Goal: Use online tool/utility: Utilize a website feature to perform a specific function

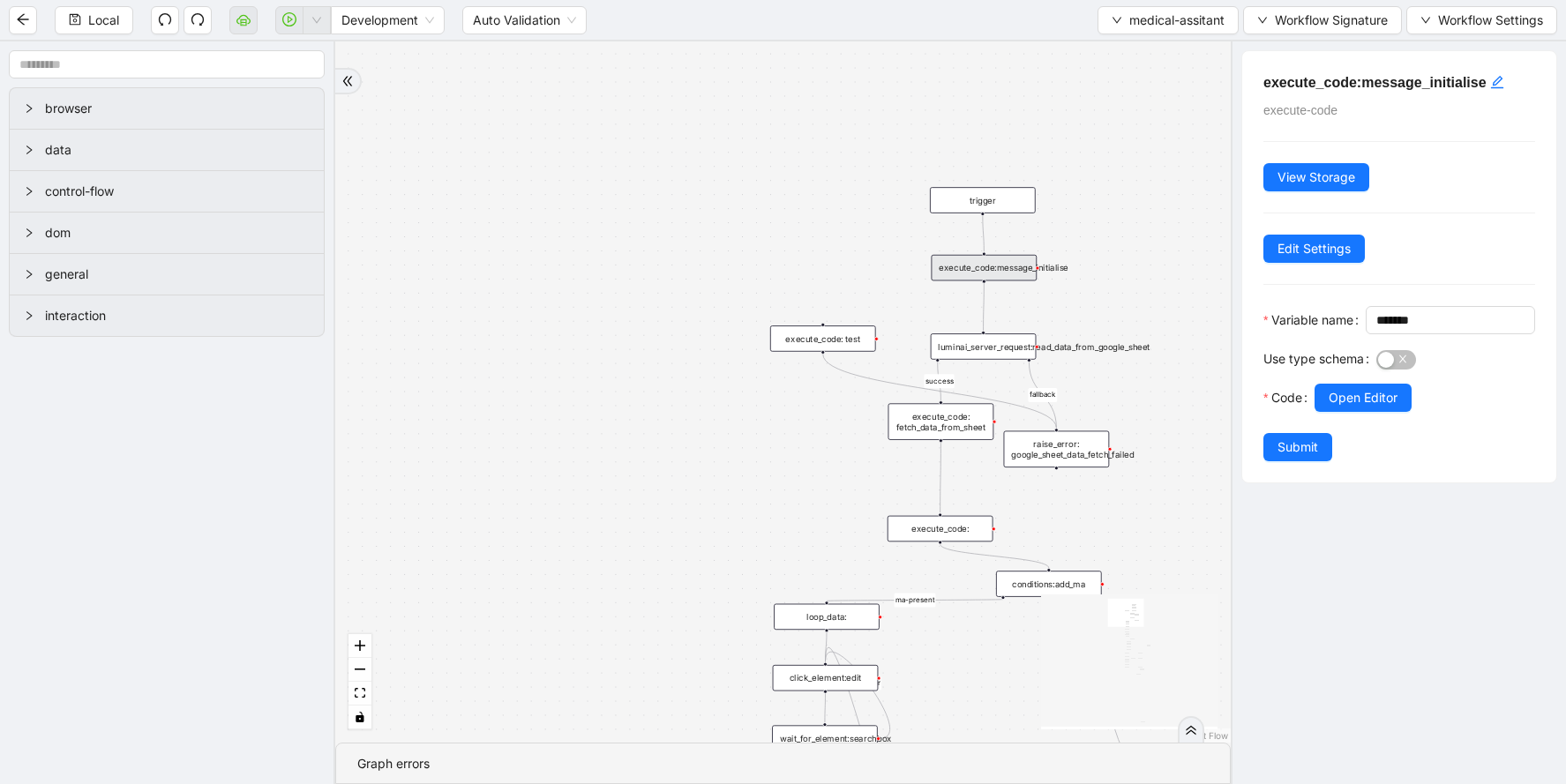
drag, startPoint x: 1109, startPoint y: 412, endPoint x: 1050, endPoint y: 264, distance: 159.3
click at [1053, 264] on div "fallback success ma-present ma_found_in_list fallback fallback fallback success…" at bounding box center [783, 391] width 896 height 701
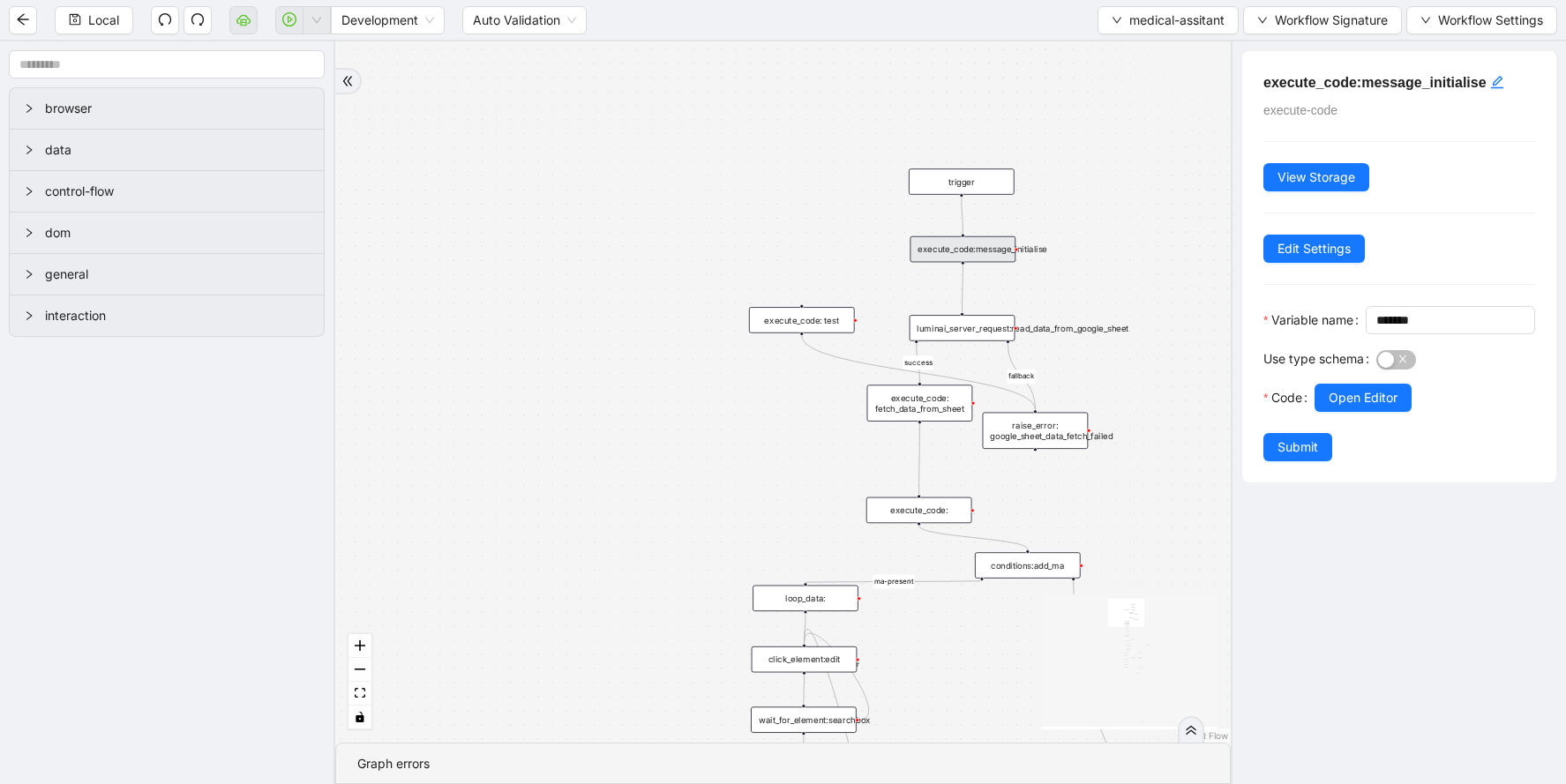
click at [1007, 253] on div "execute_code:message_initialise" at bounding box center [963, 250] width 105 height 27
click at [983, 331] on div "luminai_server_request:read_data_from_google_sheet" at bounding box center [963, 328] width 105 height 27
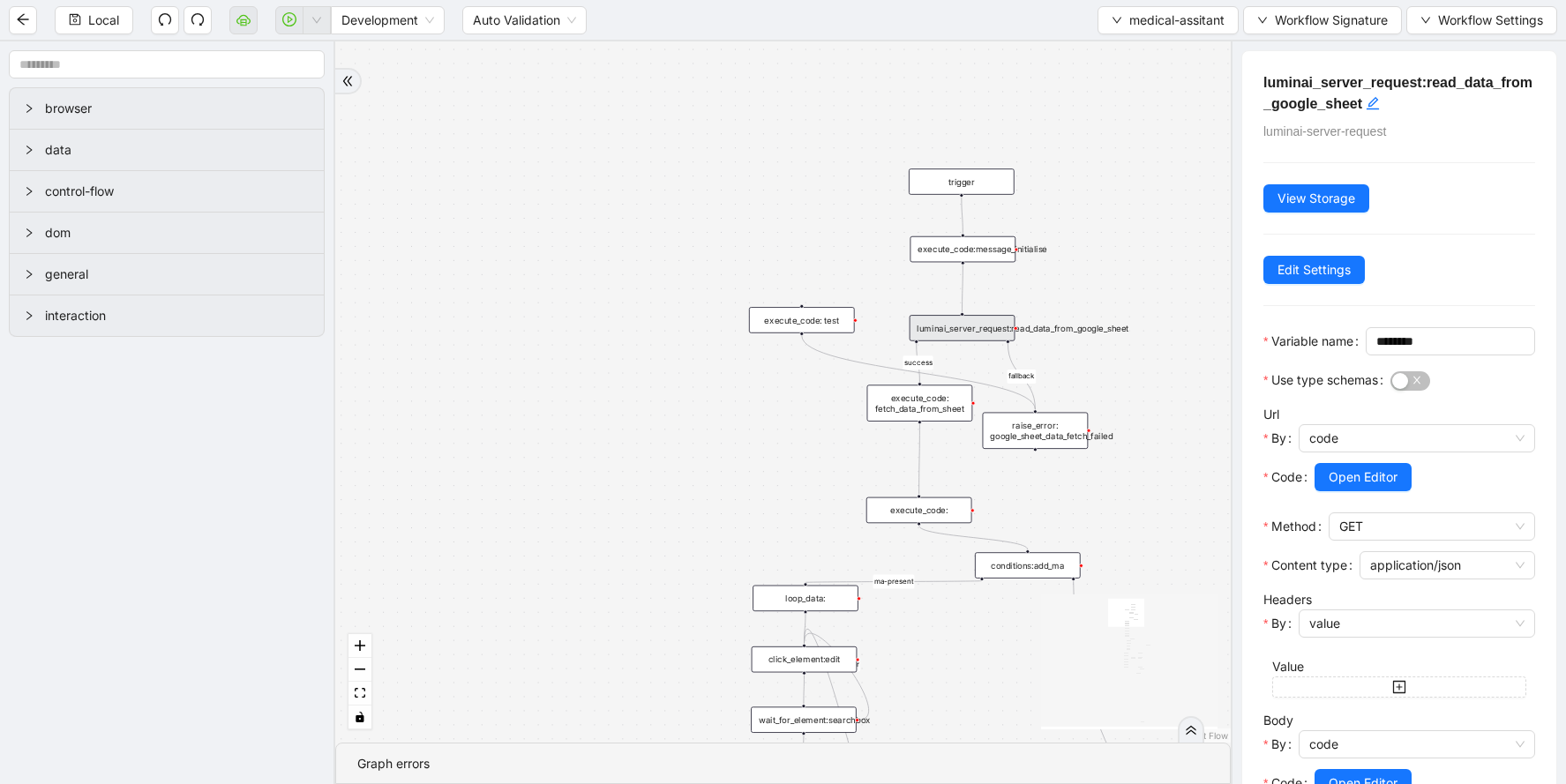
click at [947, 392] on div "execute_code: fetch_data_from_sheet" at bounding box center [920, 403] width 105 height 36
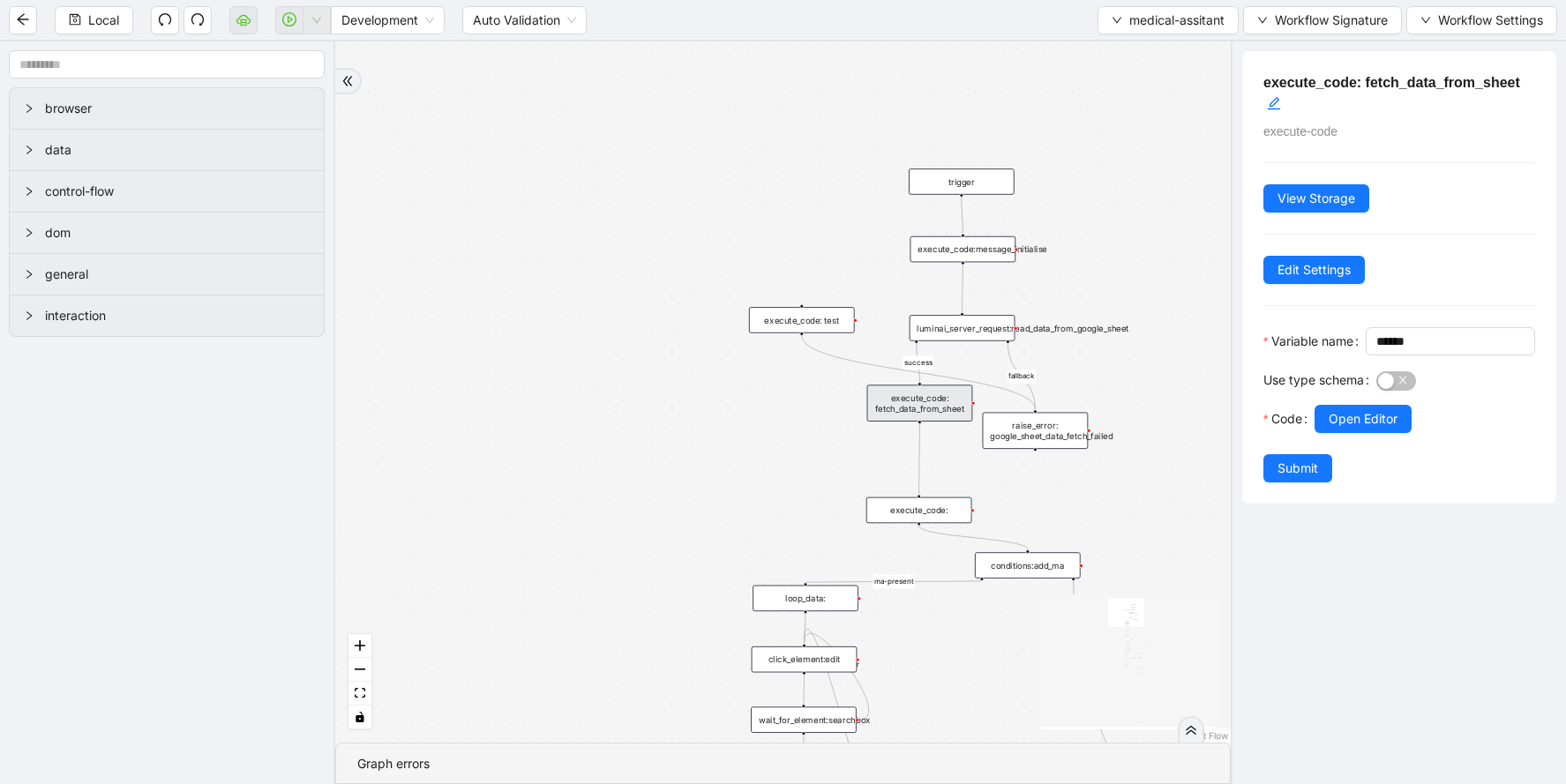
click at [924, 519] on div "execute_code:" at bounding box center [919, 511] width 105 height 27
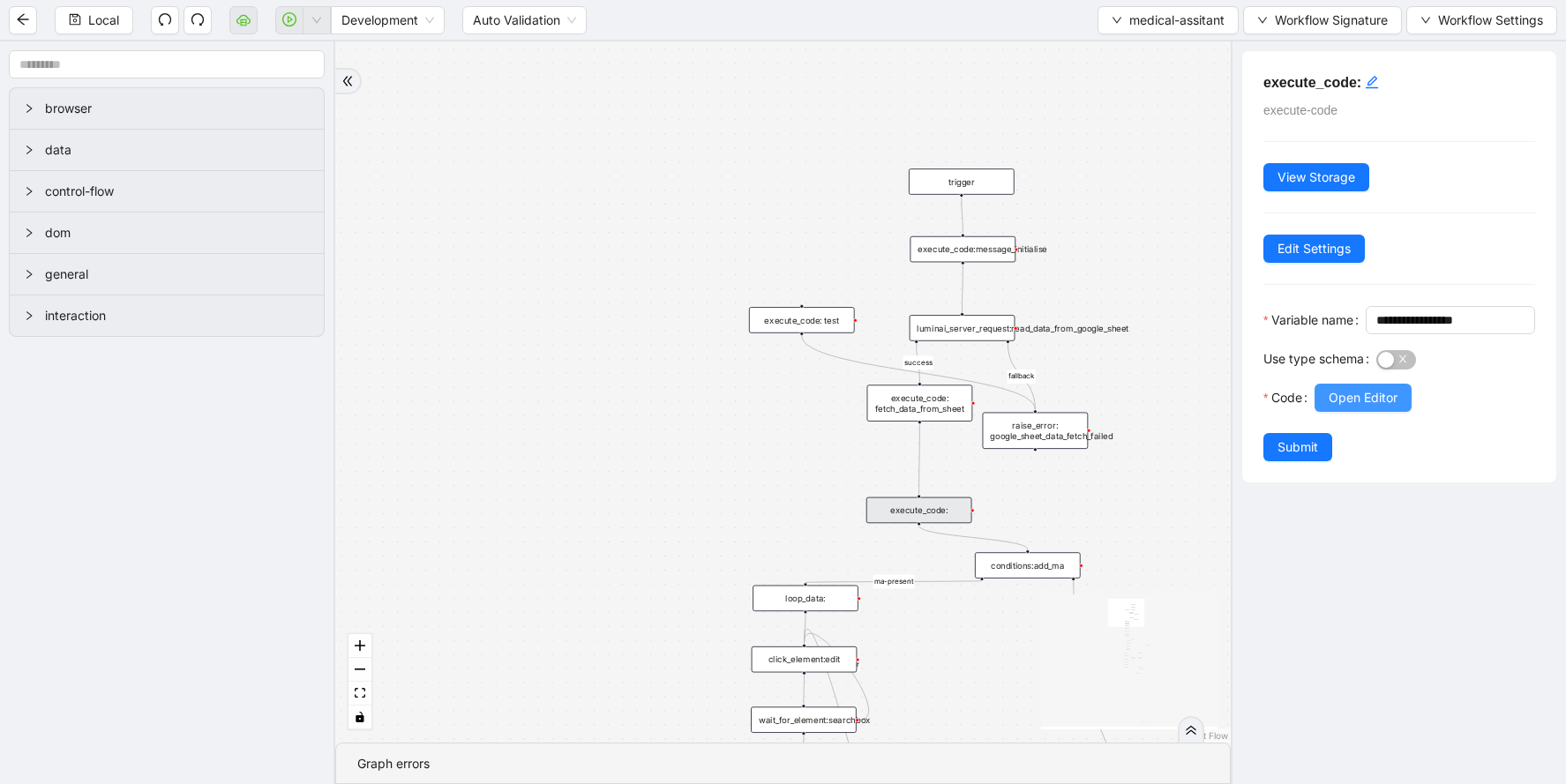
click at [1374, 407] on span "Open Editor" at bounding box center [1364, 398] width 69 height 19
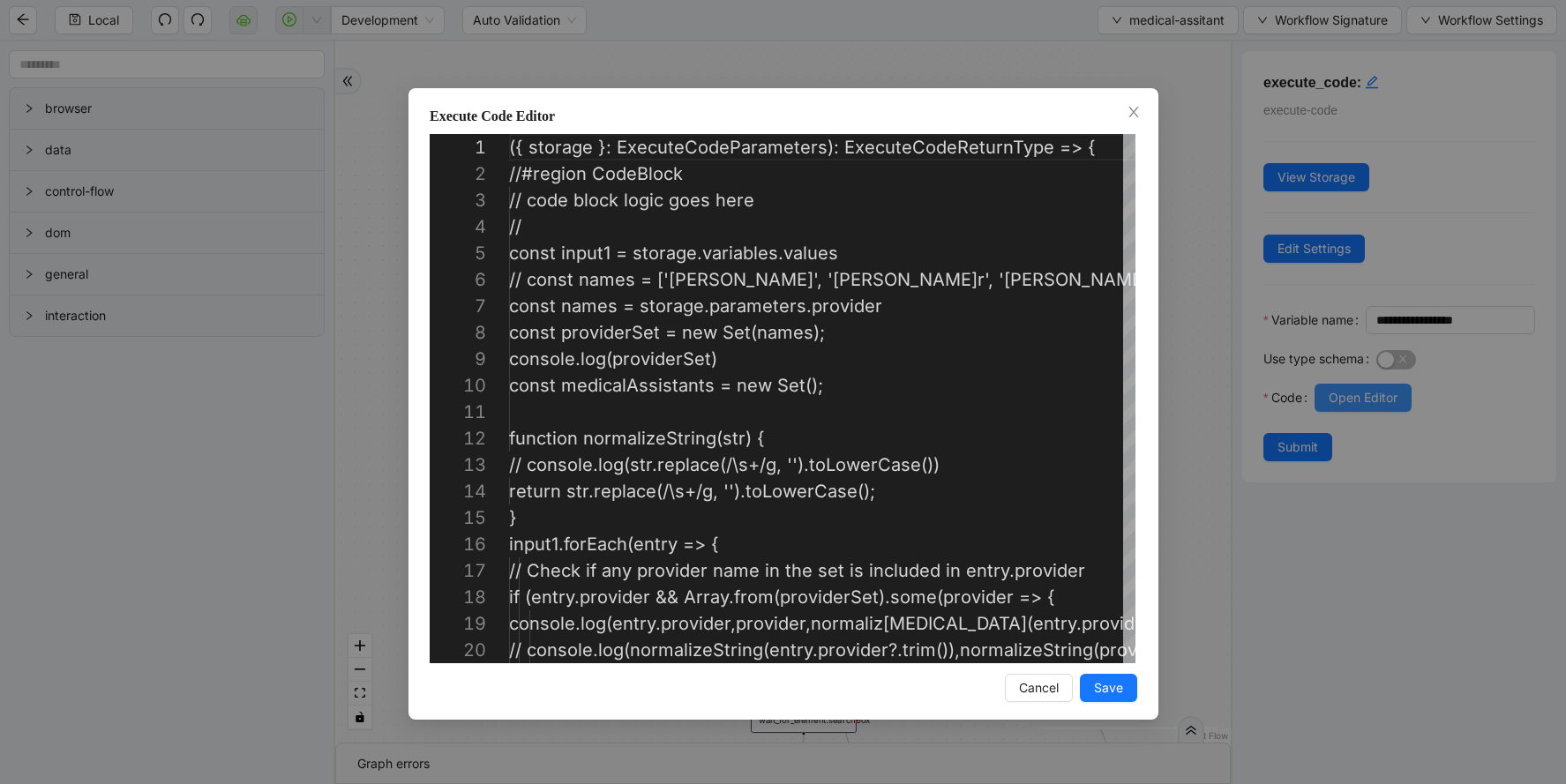
scroll to position [265, 0]
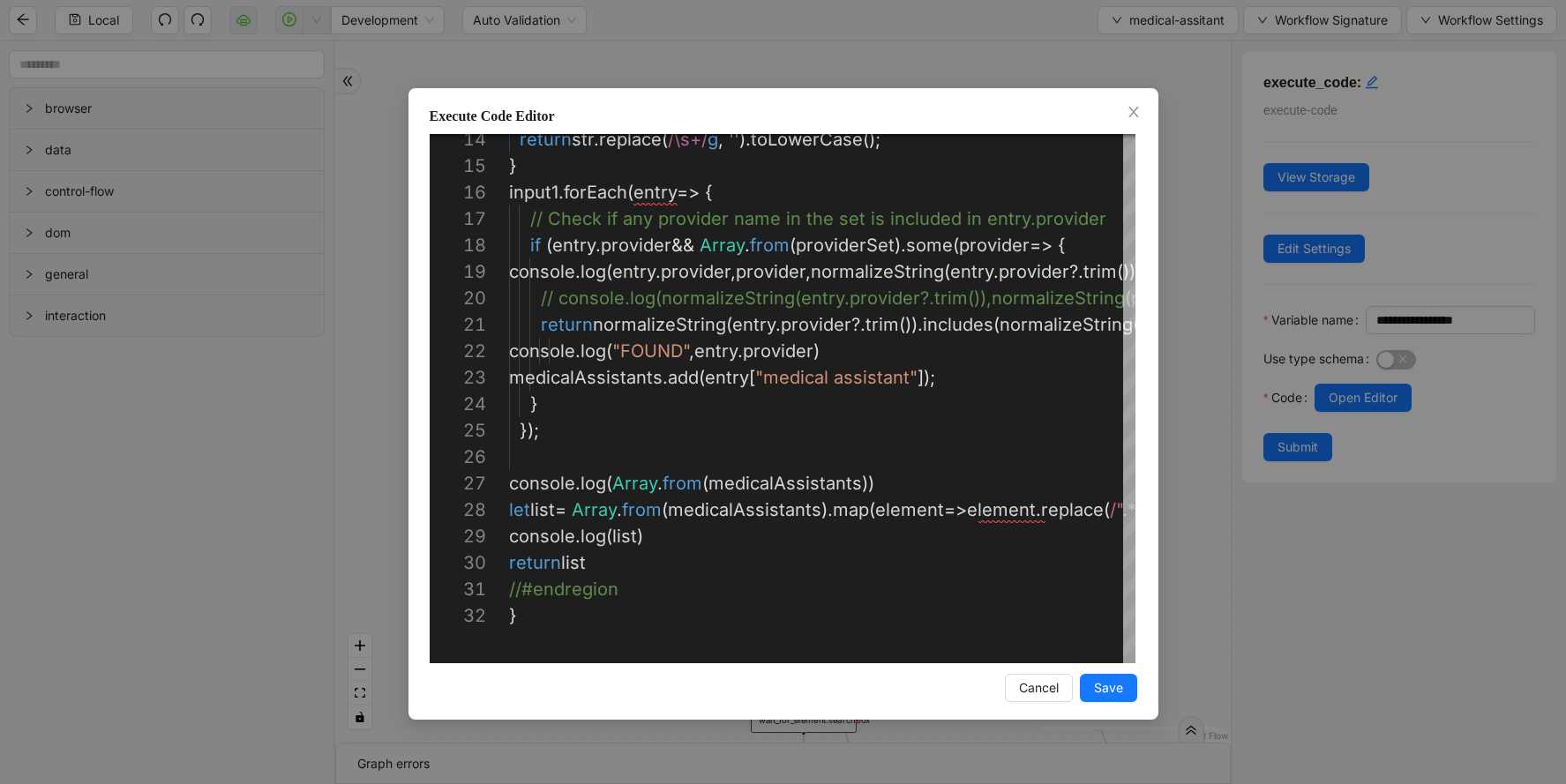
click at [1000, 57] on div "Execute Code Editor 14 15 16 17 18 19 20 21 22 23 24 25 26 27 28 29 30 31 32 re…" at bounding box center [783, 392] width 1566 height 784
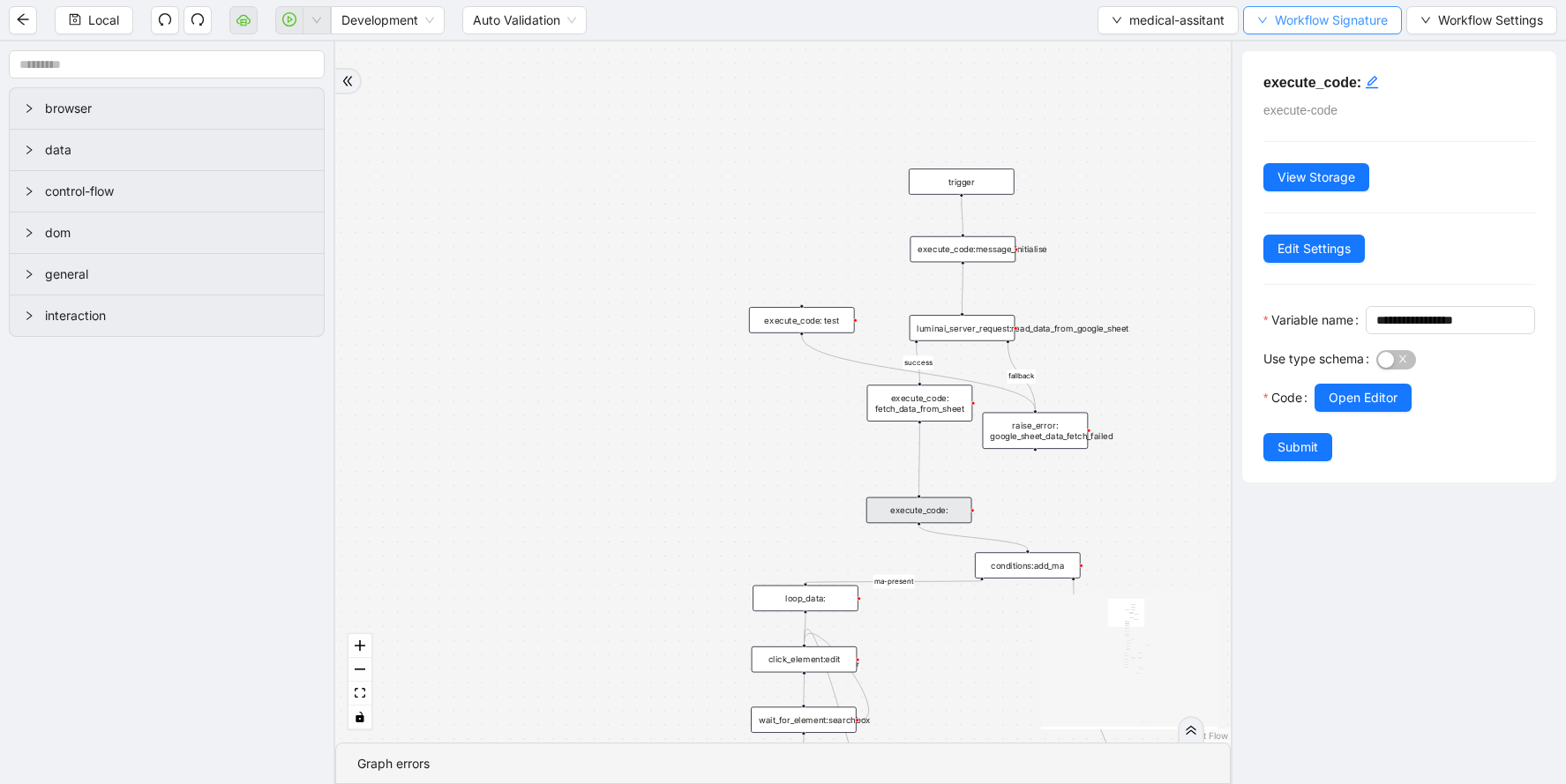
click at [1302, 24] on span "Workflow Signature" at bounding box center [1331, 20] width 113 height 19
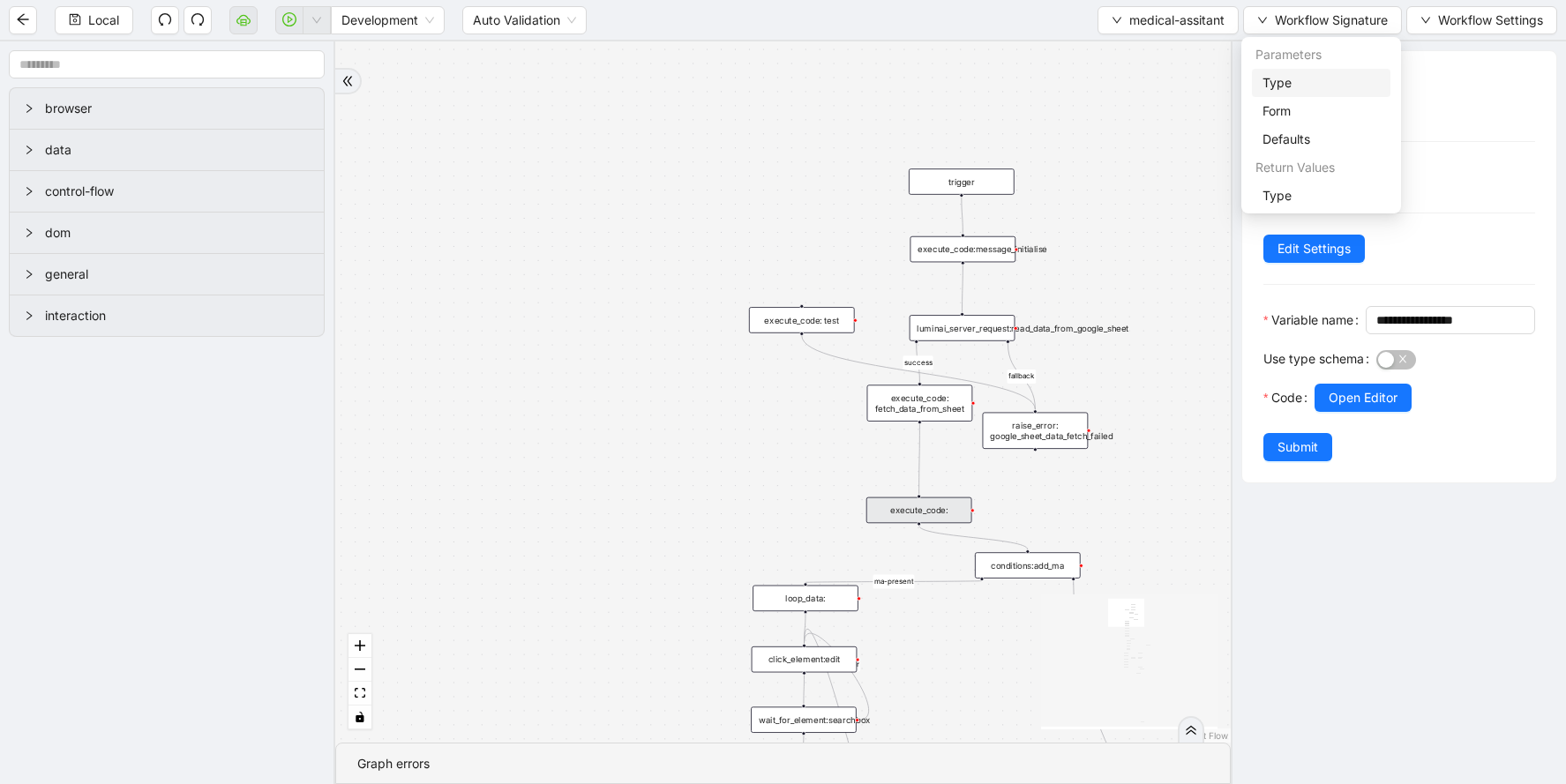
click at [1289, 88] on span "Type" at bounding box center [1321, 82] width 117 height 19
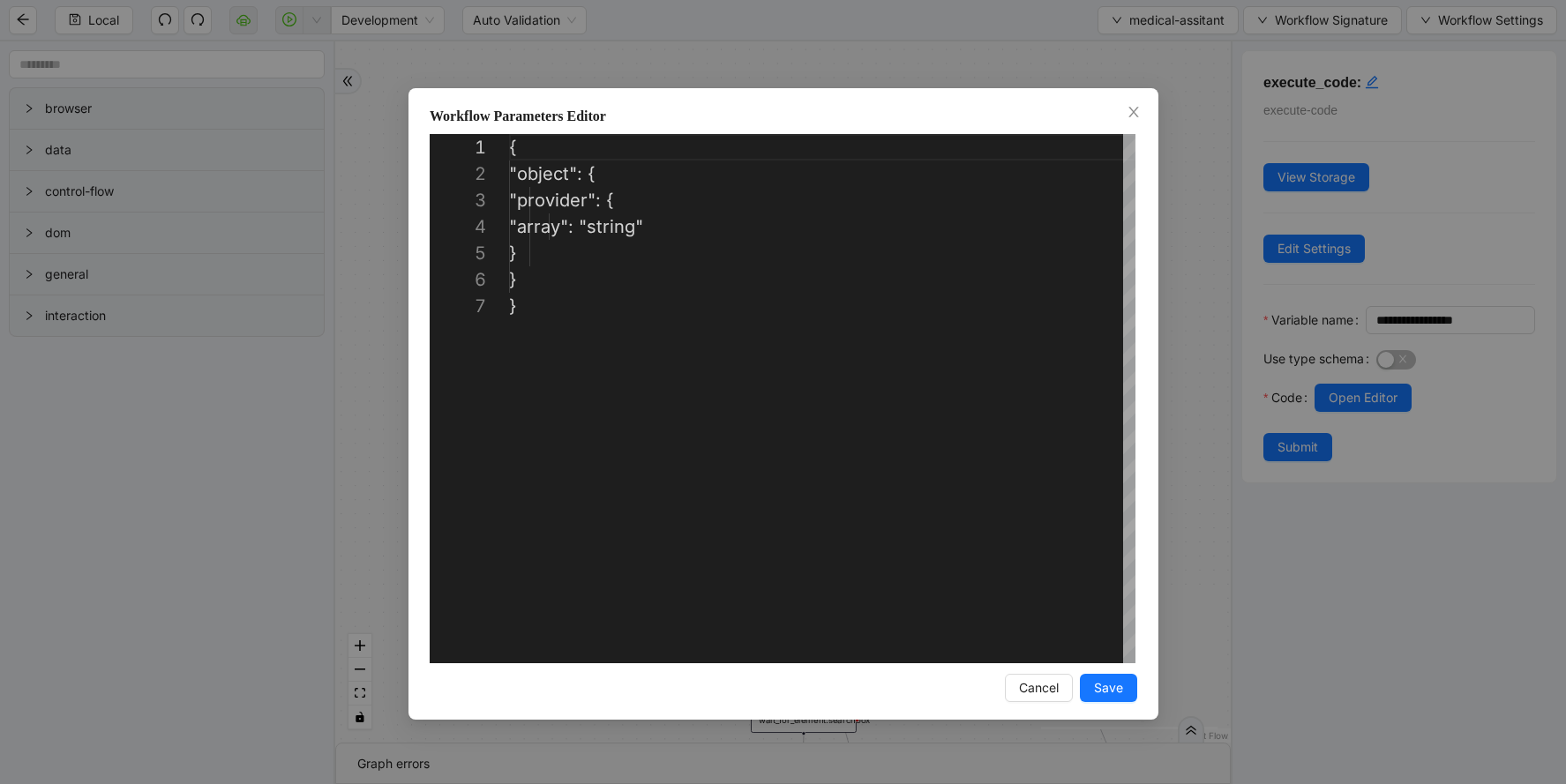
scroll to position [159, 0]
click at [1108, 61] on div "**********" at bounding box center [783, 392] width 1566 height 784
click at [1135, 113] on div "fallback success ma-present ma_found_in_list fallback fallback fallback success…" at bounding box center [783, 391] width 896 height 701
click at [1106, 104] on div "fallback success ma-present ma_found_in_list fallback fallback fallback success…" at bounding box center [783, 391] width 896 height 701
click at [1042, 679] on icon "React Flow mini map" at bounding box center [1130, 660] width 176 height 132
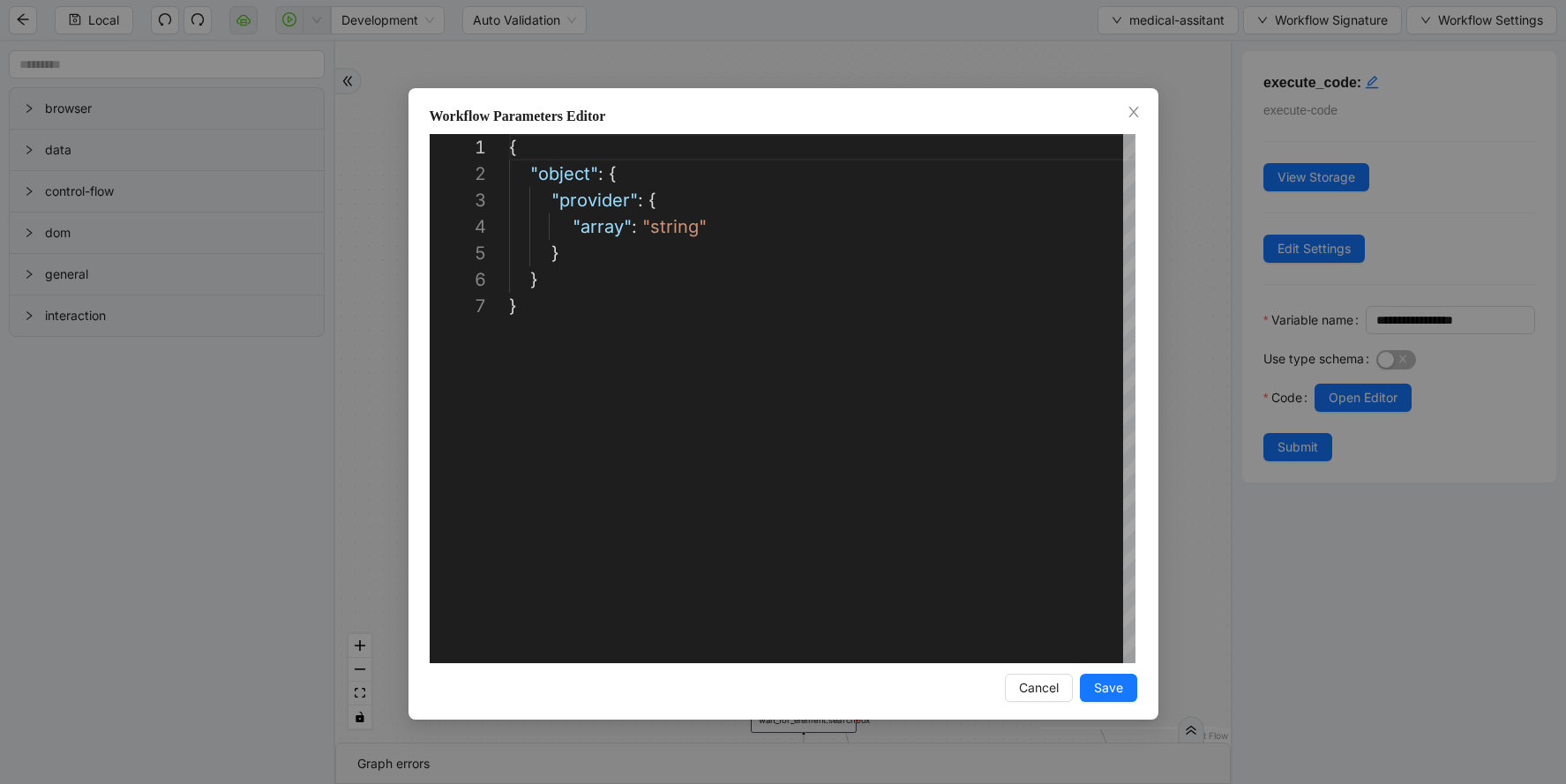
click at [1042, 688] on icon "React Flow mini map" at bounding box center [1130, 660] width 176 height 132
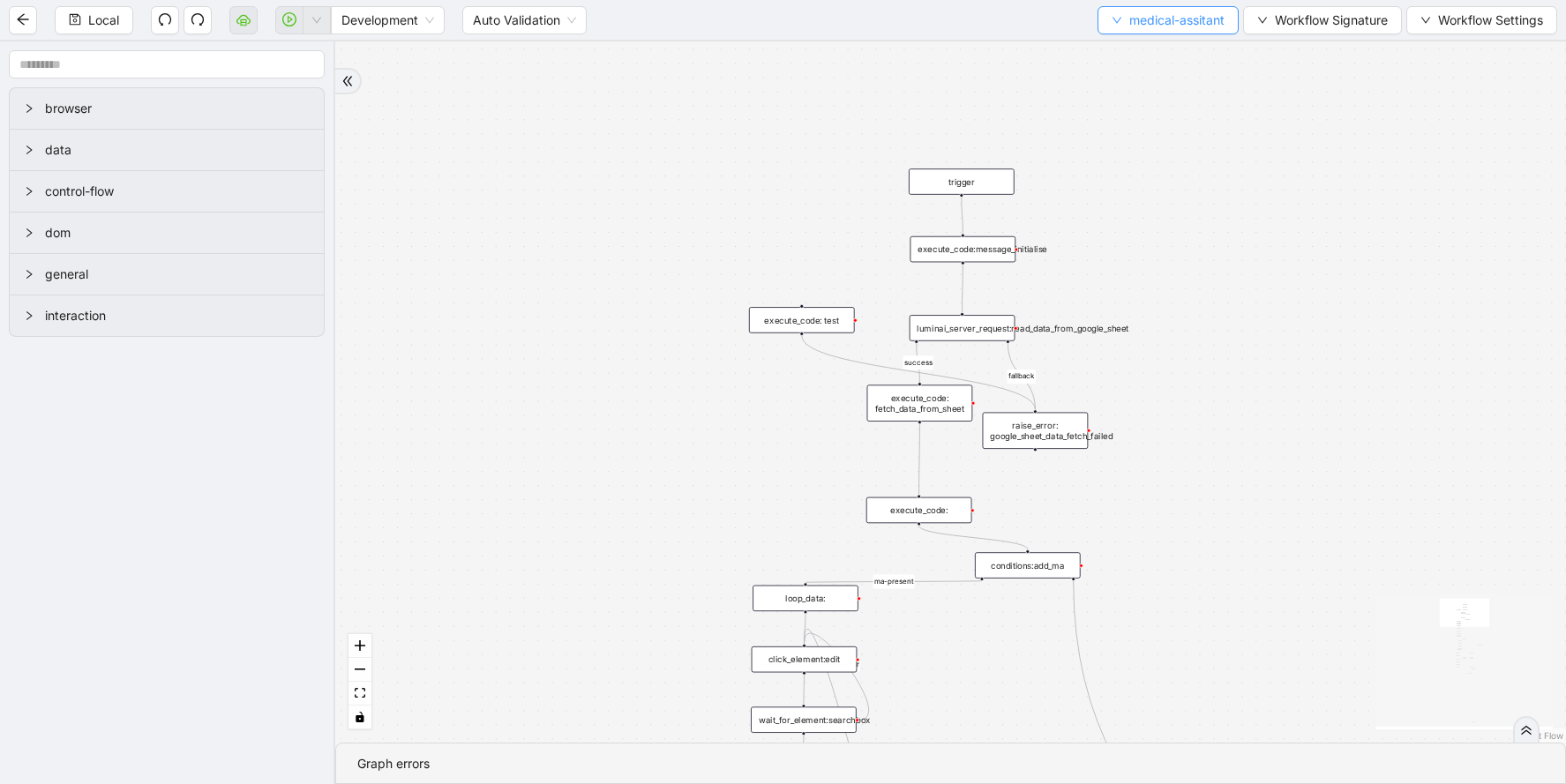
click at [1180, 18] on span "medical-assitant" at bounding box center [1177, 20] width 95 height 19
click at [1163, 55] on span "Select" at bounding box center [1166, 55] width 115 height 19
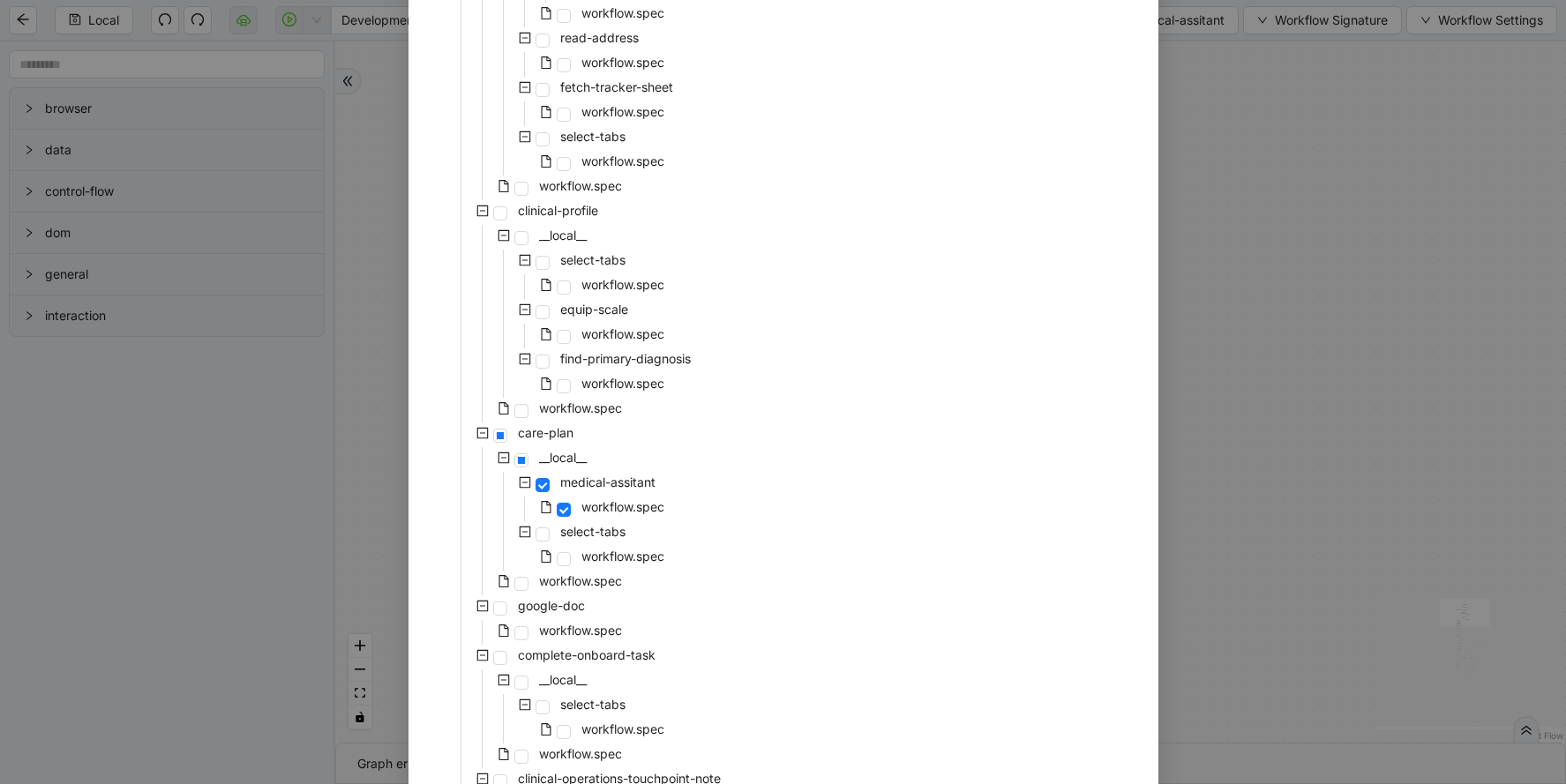
scroll to position [748, 0]
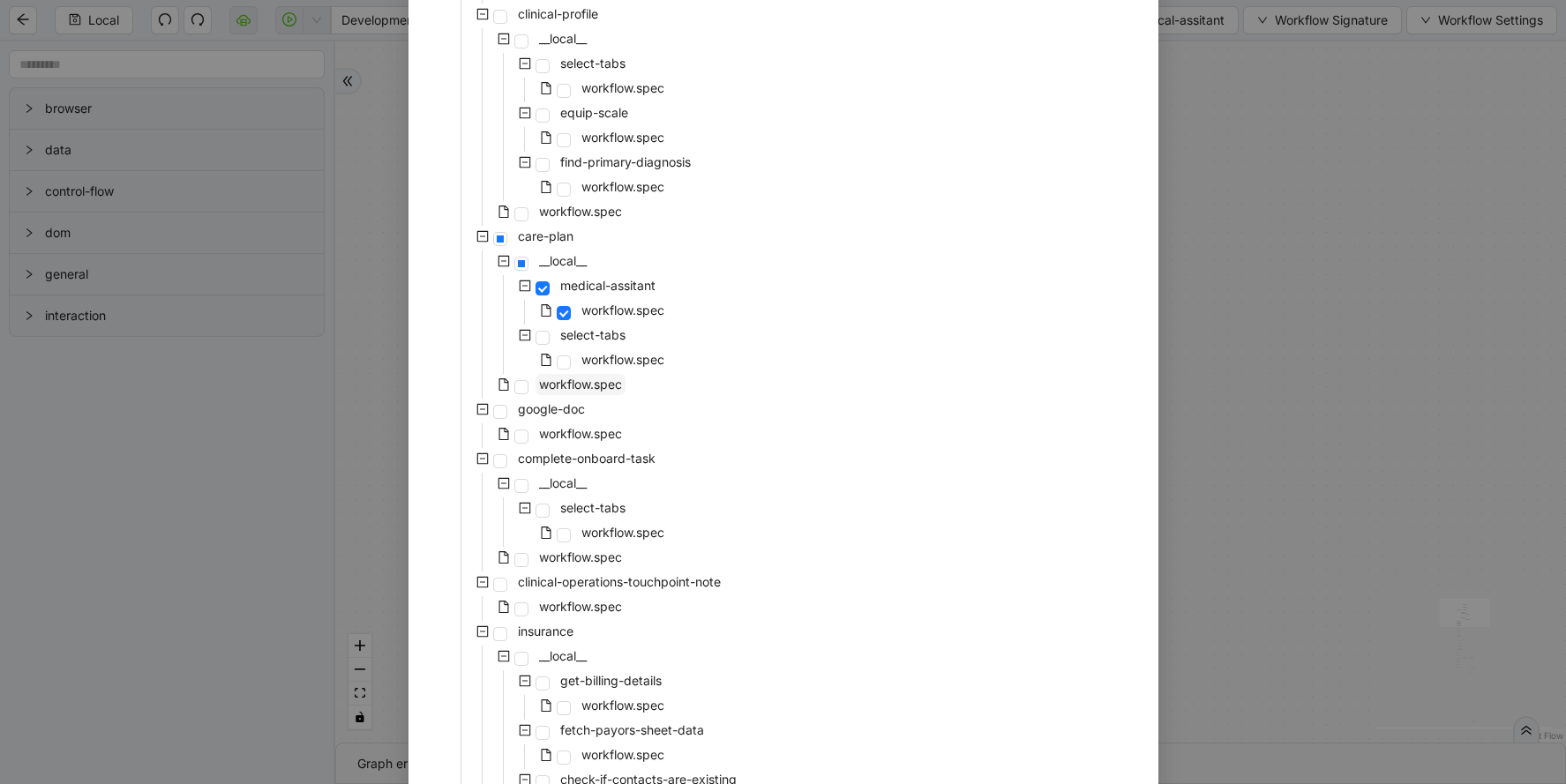
click at [599, 380] on span "workflow.spec" at bounding box center [580, 384] width 82 height 15
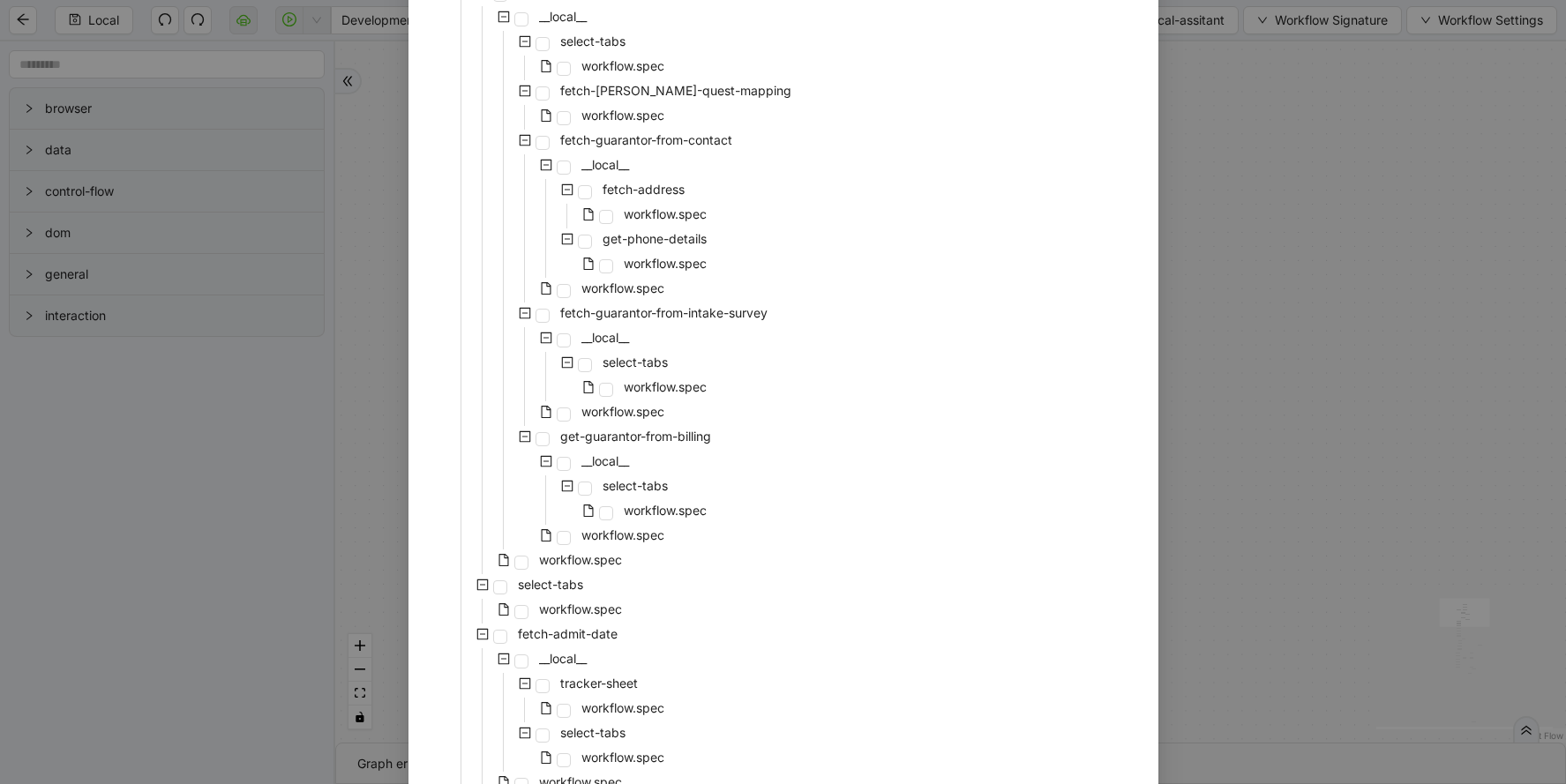
scroll to position [3601, 0]
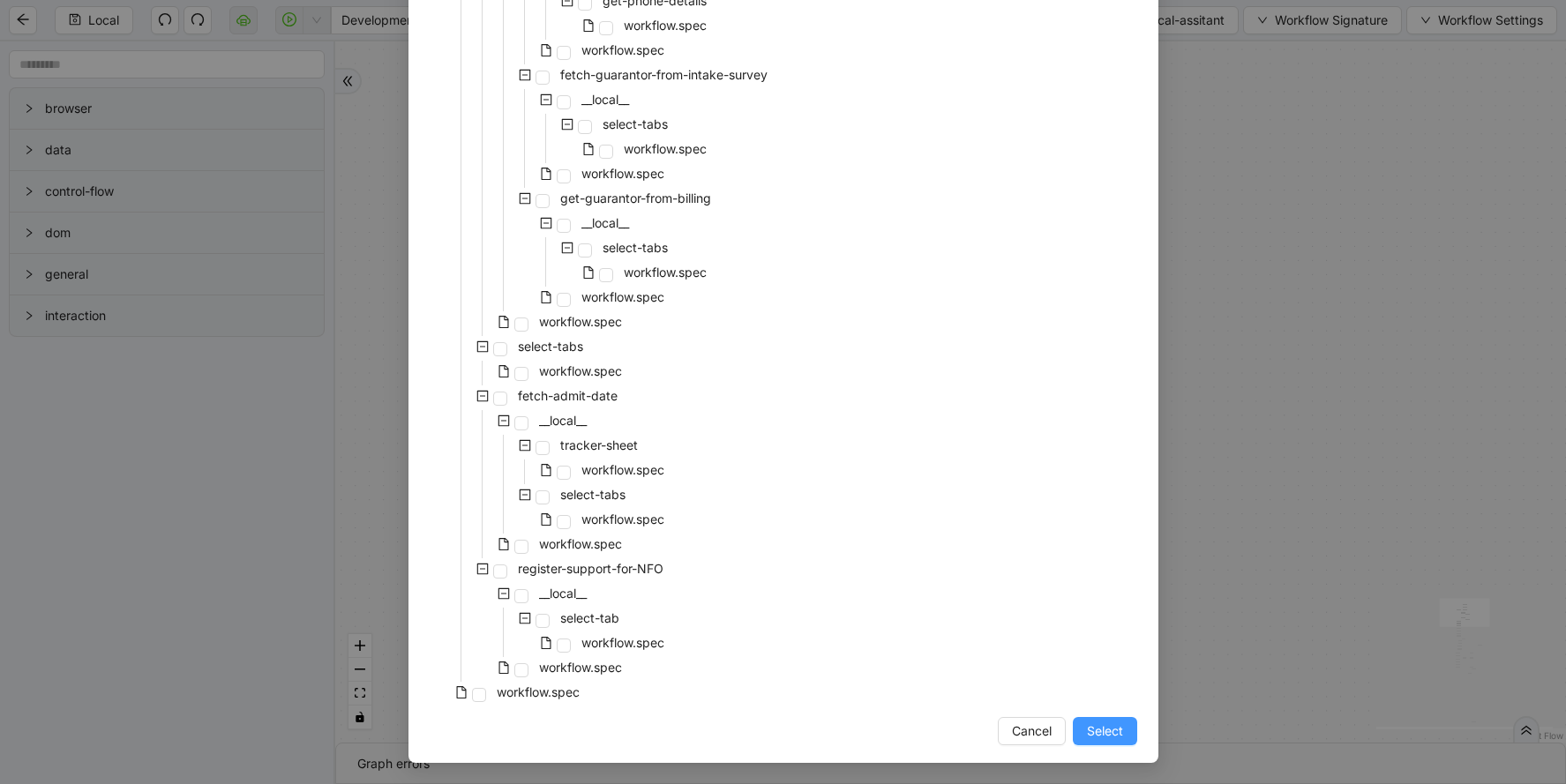
click at [1120, 737] on span "Select" at bounding box center [1105, 731] width 36 height 19
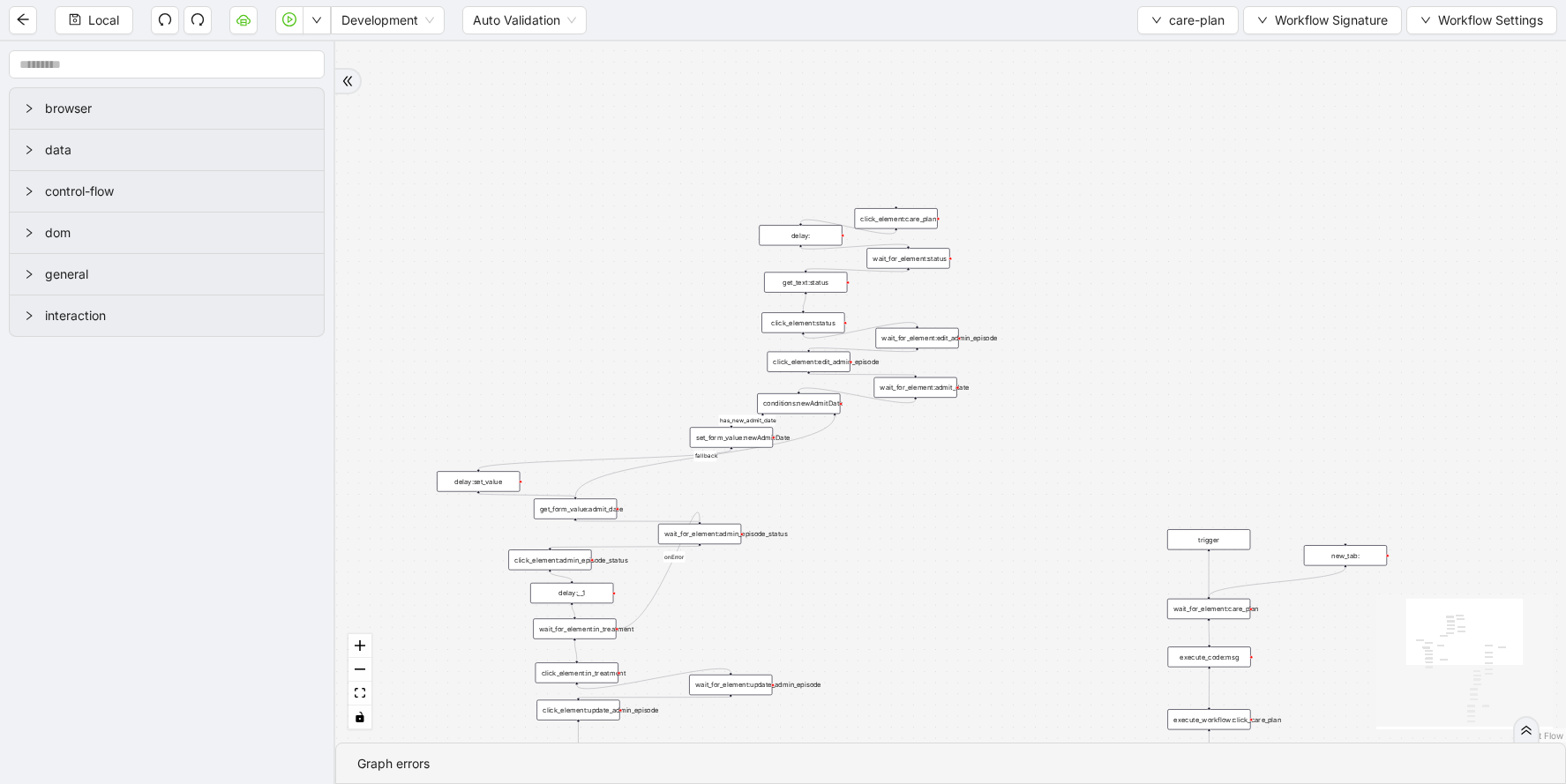
drag, startPoint x: 853, startPoint y: 439, endPoint x: 1058, endPoint y: 431, distance: 205.2
click at [1060, 431] on div "addProvider fallback success fallback has_new_admit_date fallback onError onErr…" at bounding box center [950, 391] width 1230 height 701
click at [904, 226] on div "click_element:care_plan" at bounding box center [894, 219] width 82 height 20
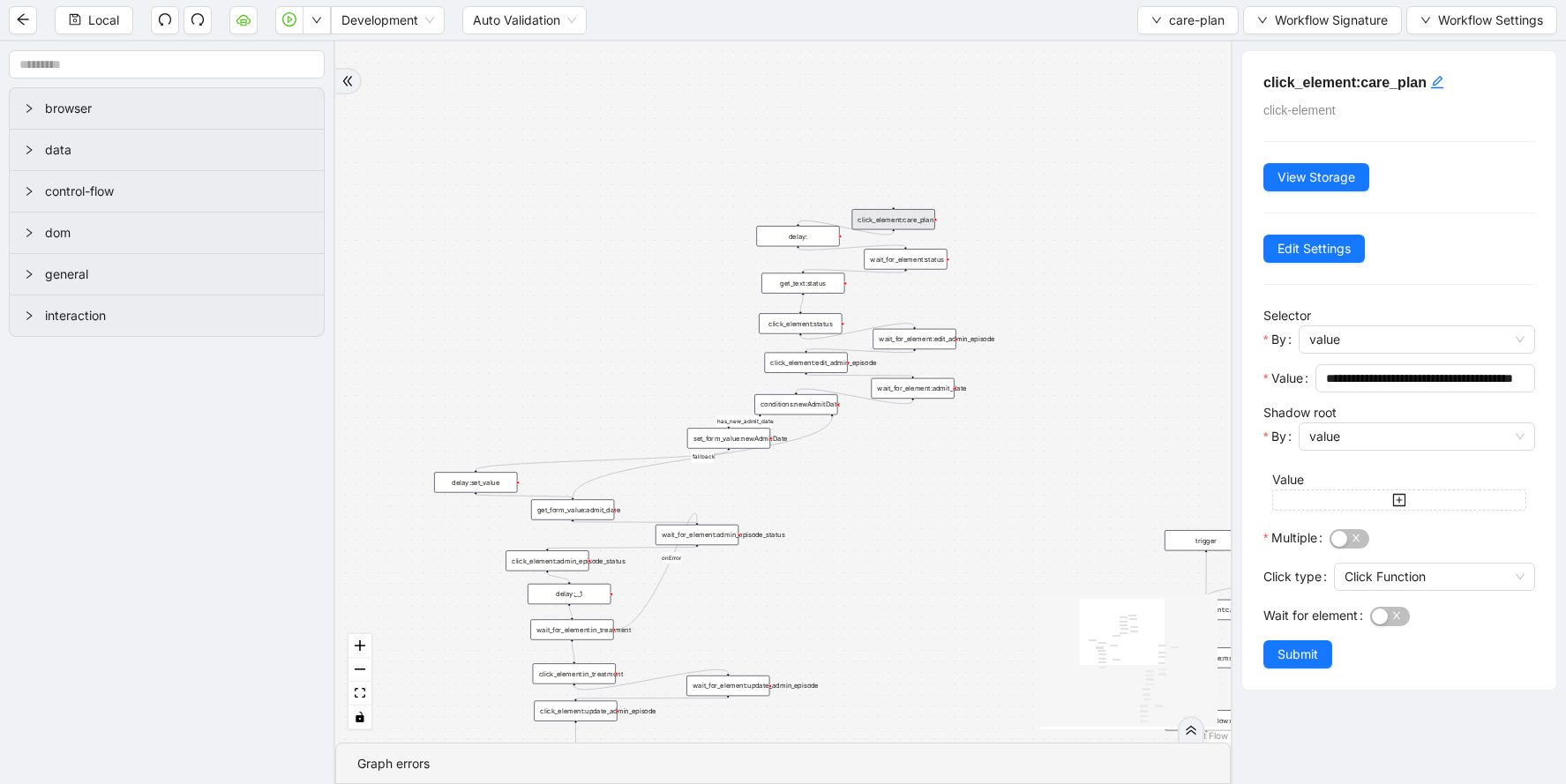
click at [803, 235] on div "delay:" at bounding box center [797, 236] width 82 height 20
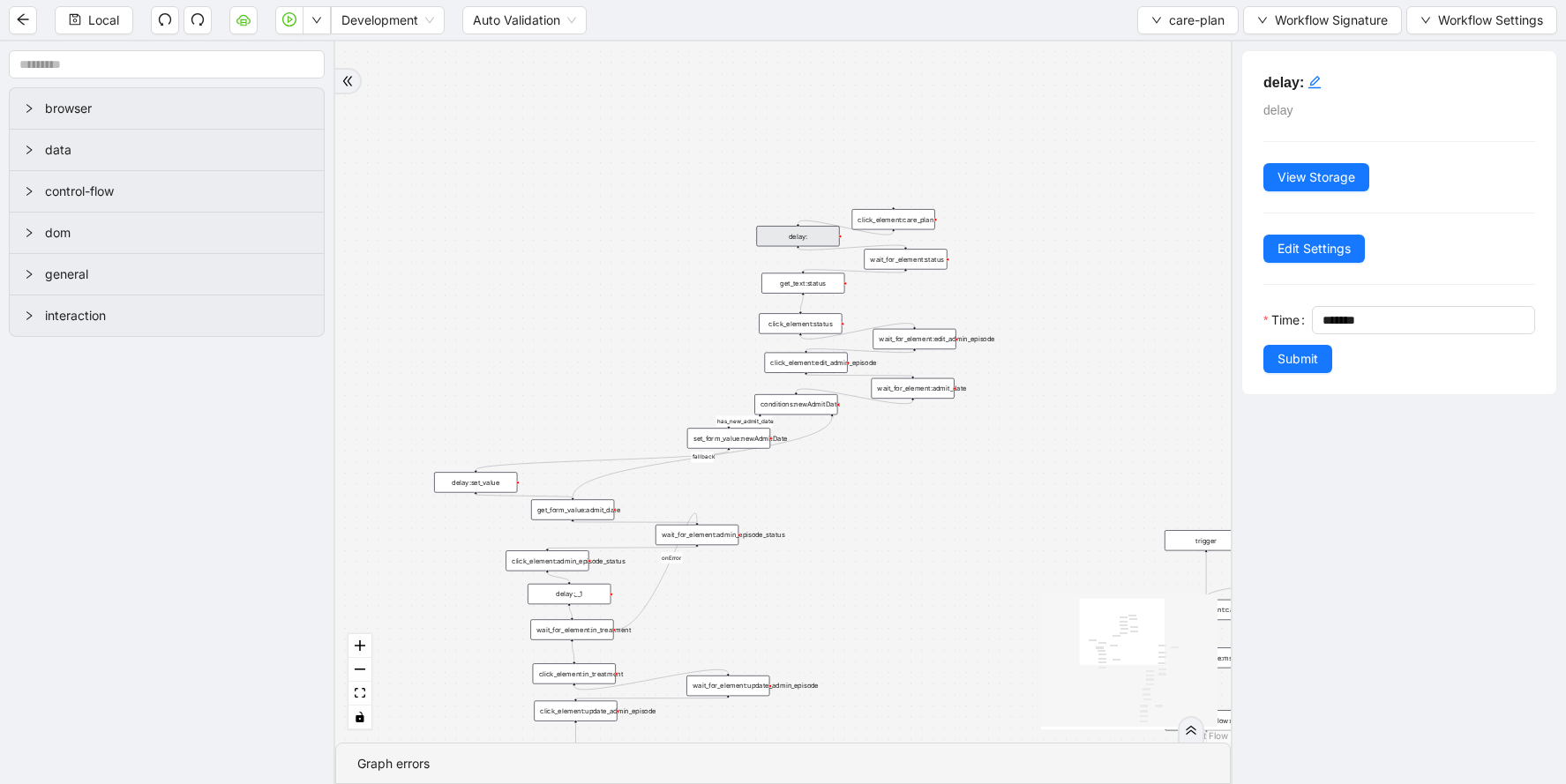
click at [892, 269] on div "wait_for_element:status" at bounding box center [905, 258] width 82 height 20
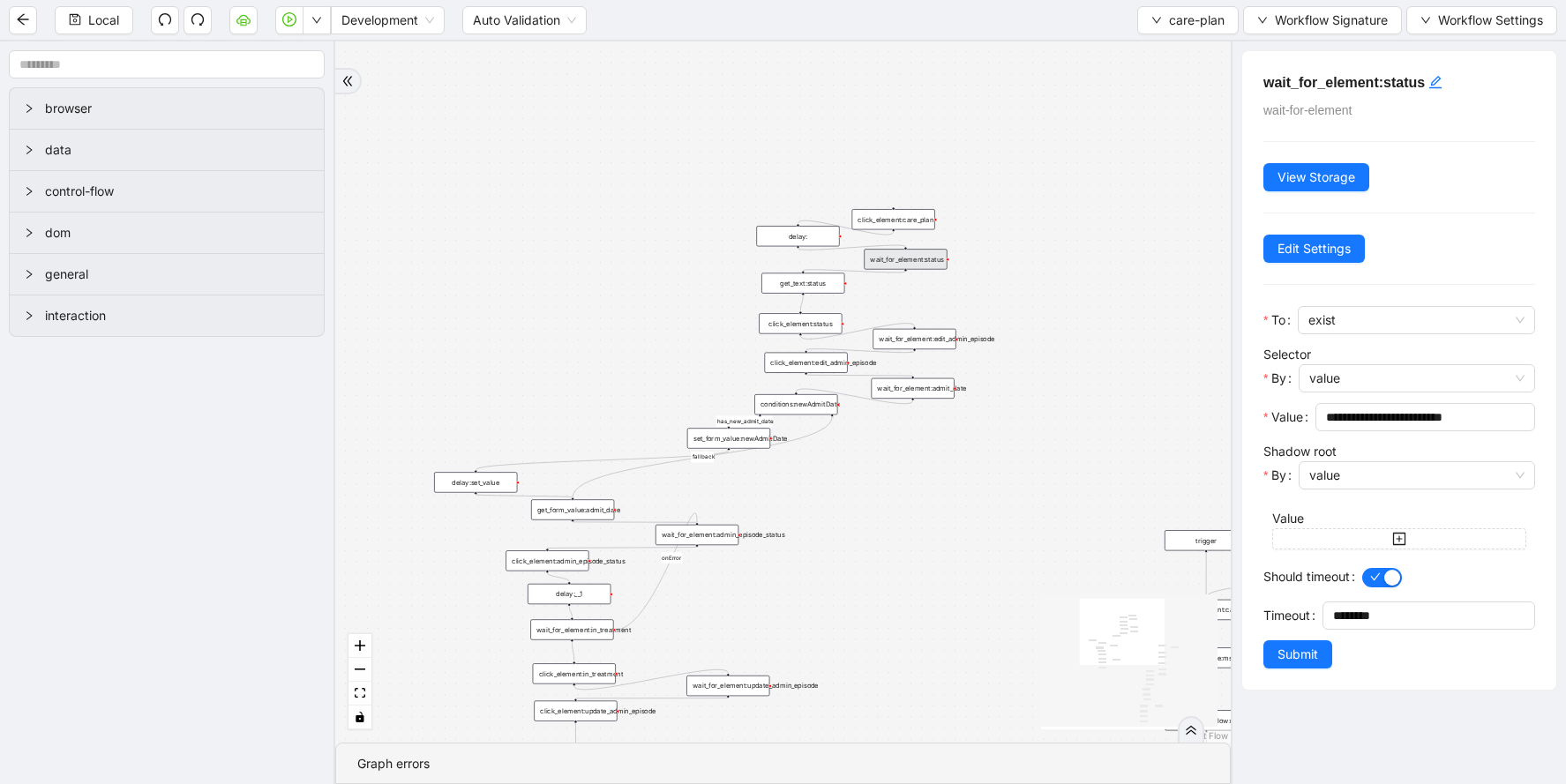
click at [834, 291] on div "get_text:status" at bounding box center [803, 282] width 82 height 20
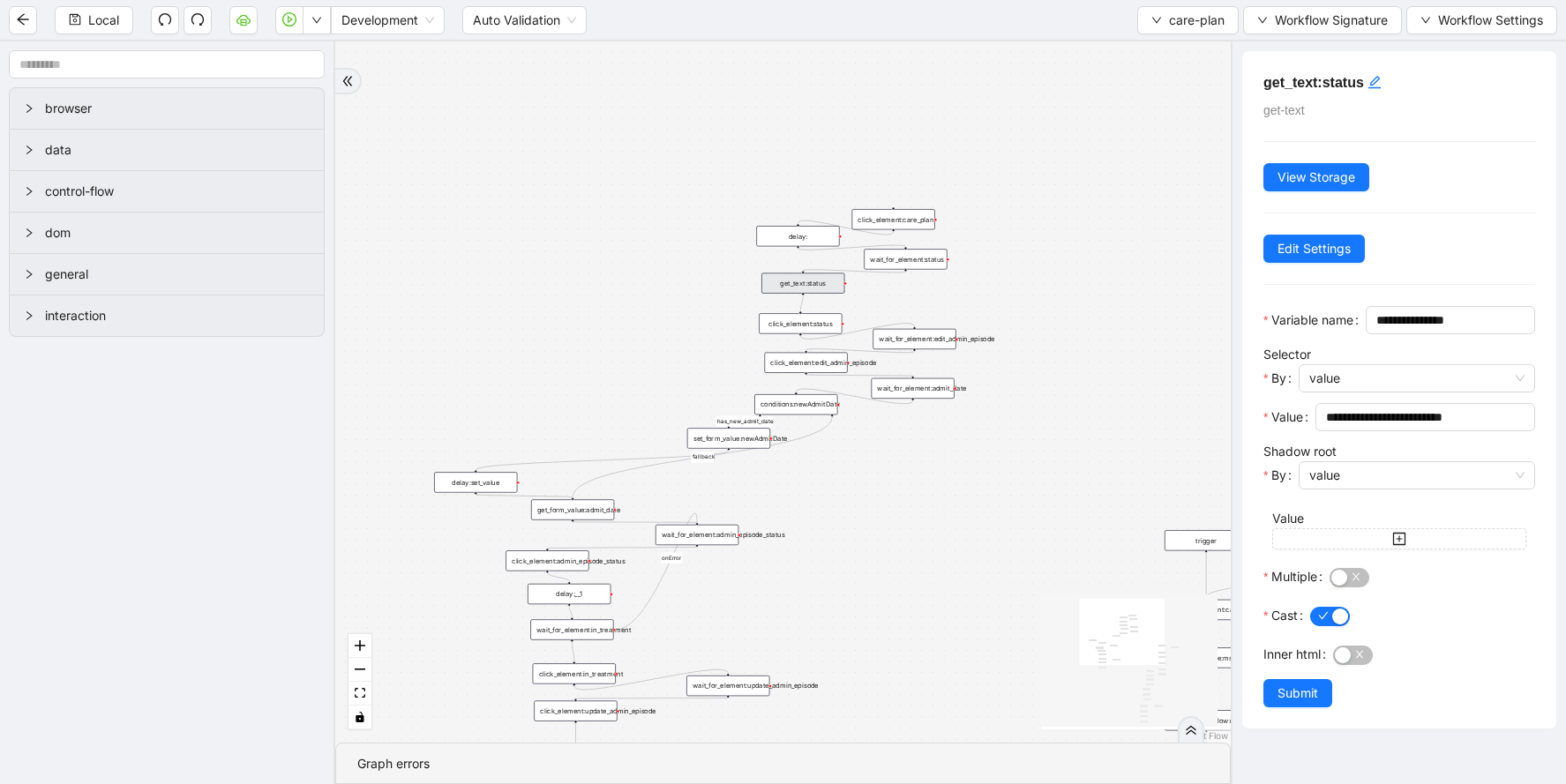
click at [821, 325] on div "click_element:status" at bounding box center [800, 323] width 82 height 20
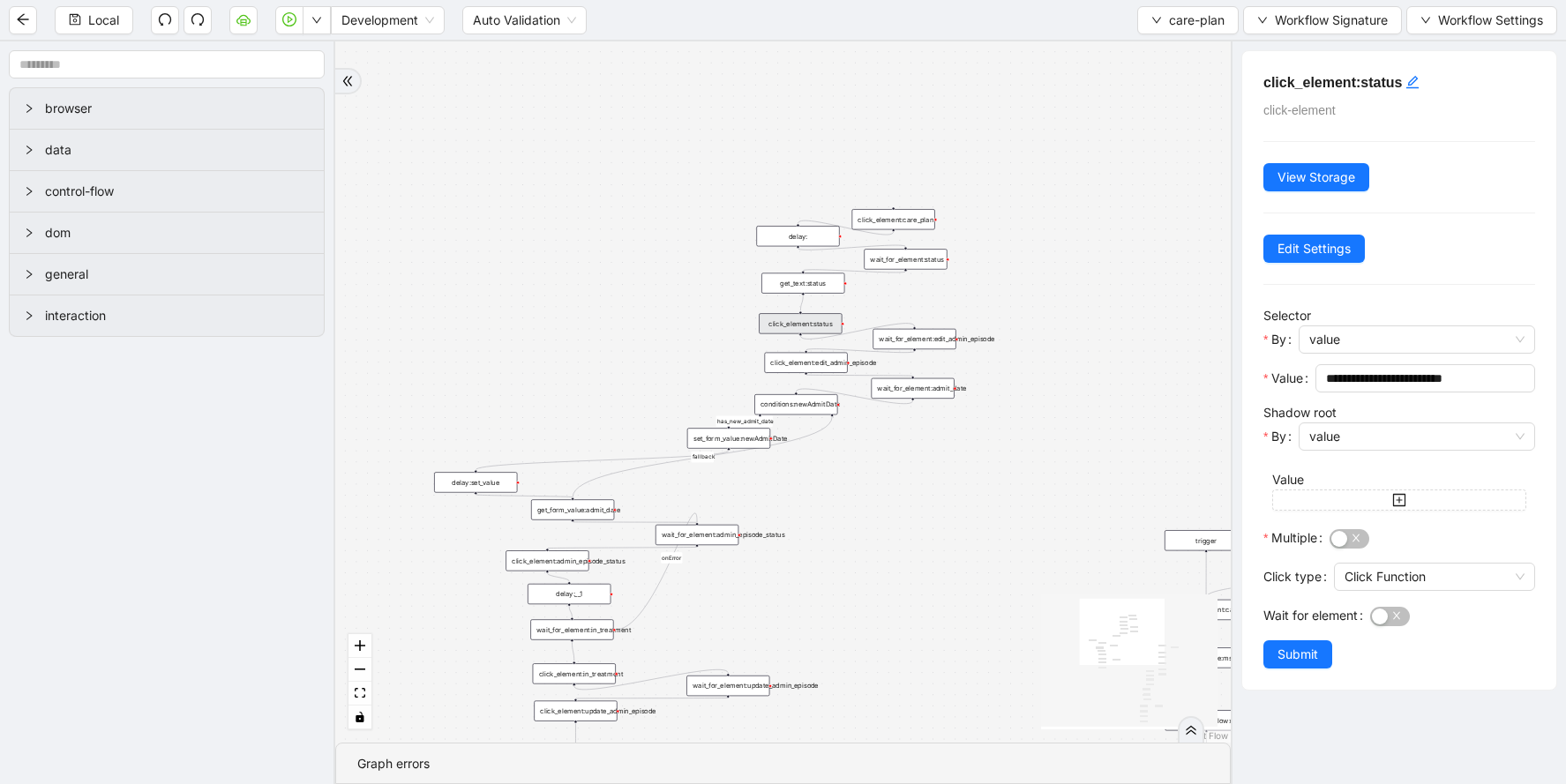
click at [906, 340] on div "wait_for_element:edit_admin_episode" at bounding box center [914, 338] width 82 height 20
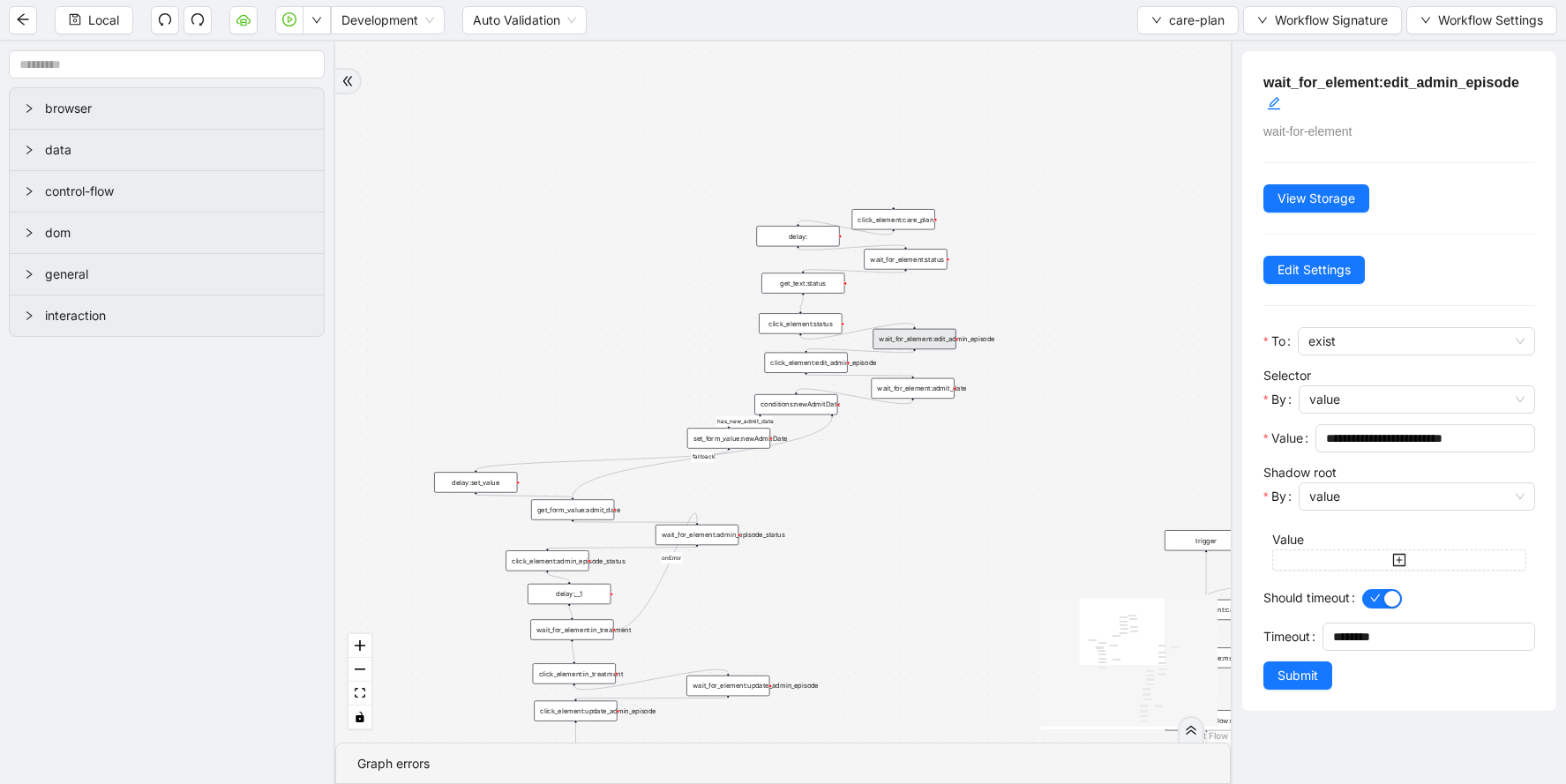
click at [816, 364] on div "click_element:edit_admin_episode" at bounding box center [806, 362] width 82 height 20
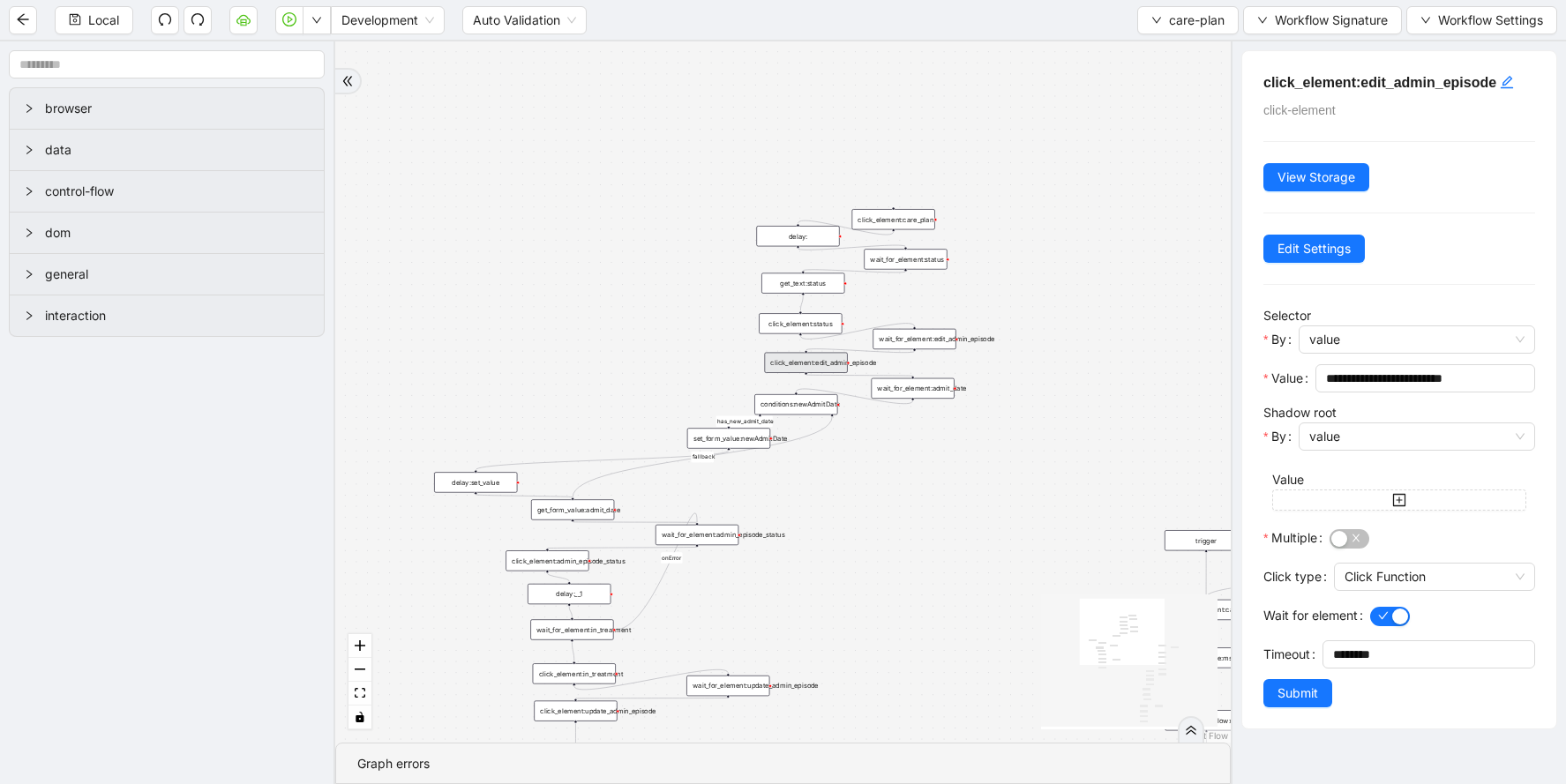
click at [913, 389] on div "wait_for_element:admit_date" at bounding box center [912, 388] width 82 height 20
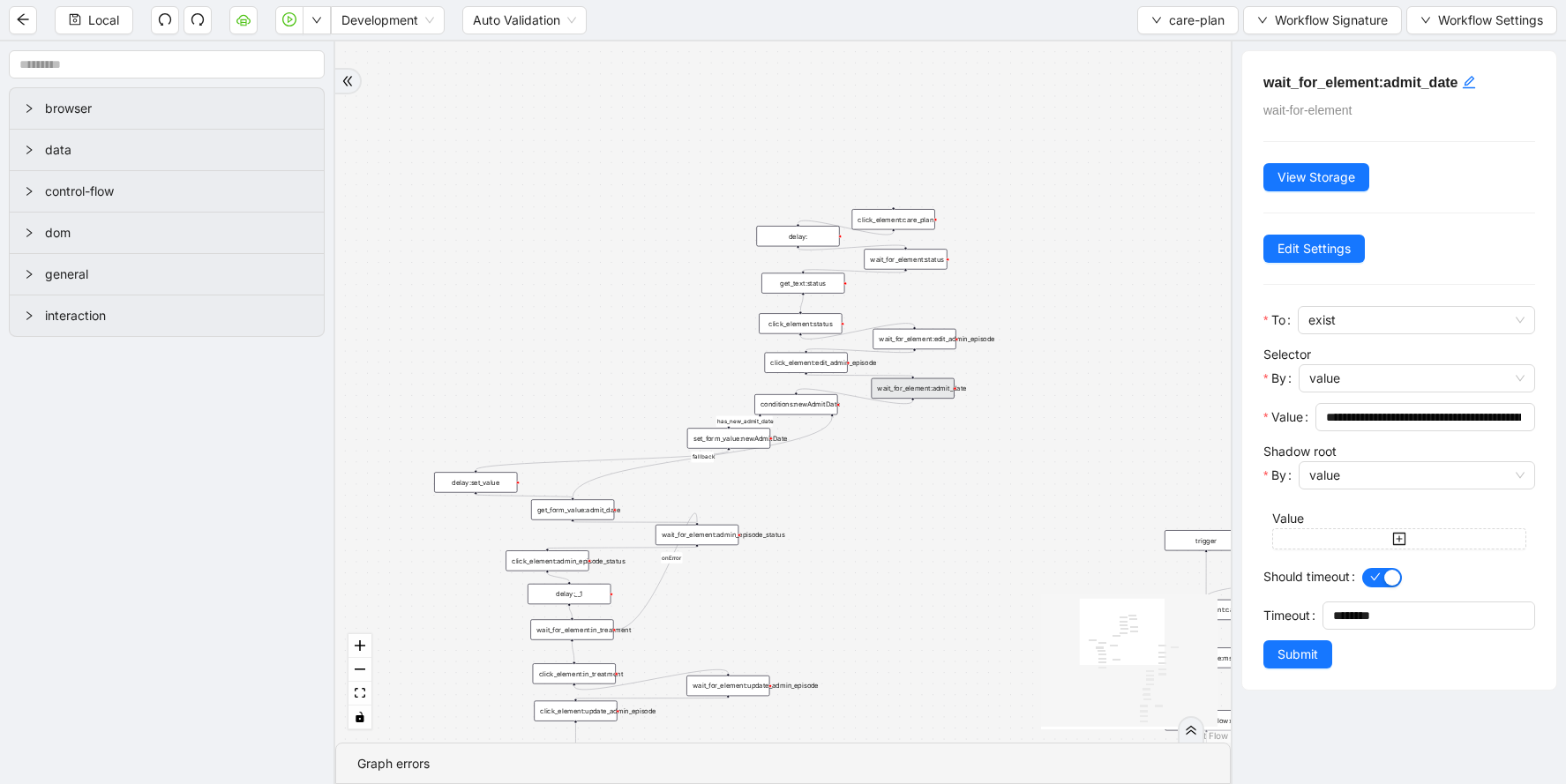
click at [830, 401] on div "conditions:newAdmitDate" at bounding box center [796, 404] width 82 height 20
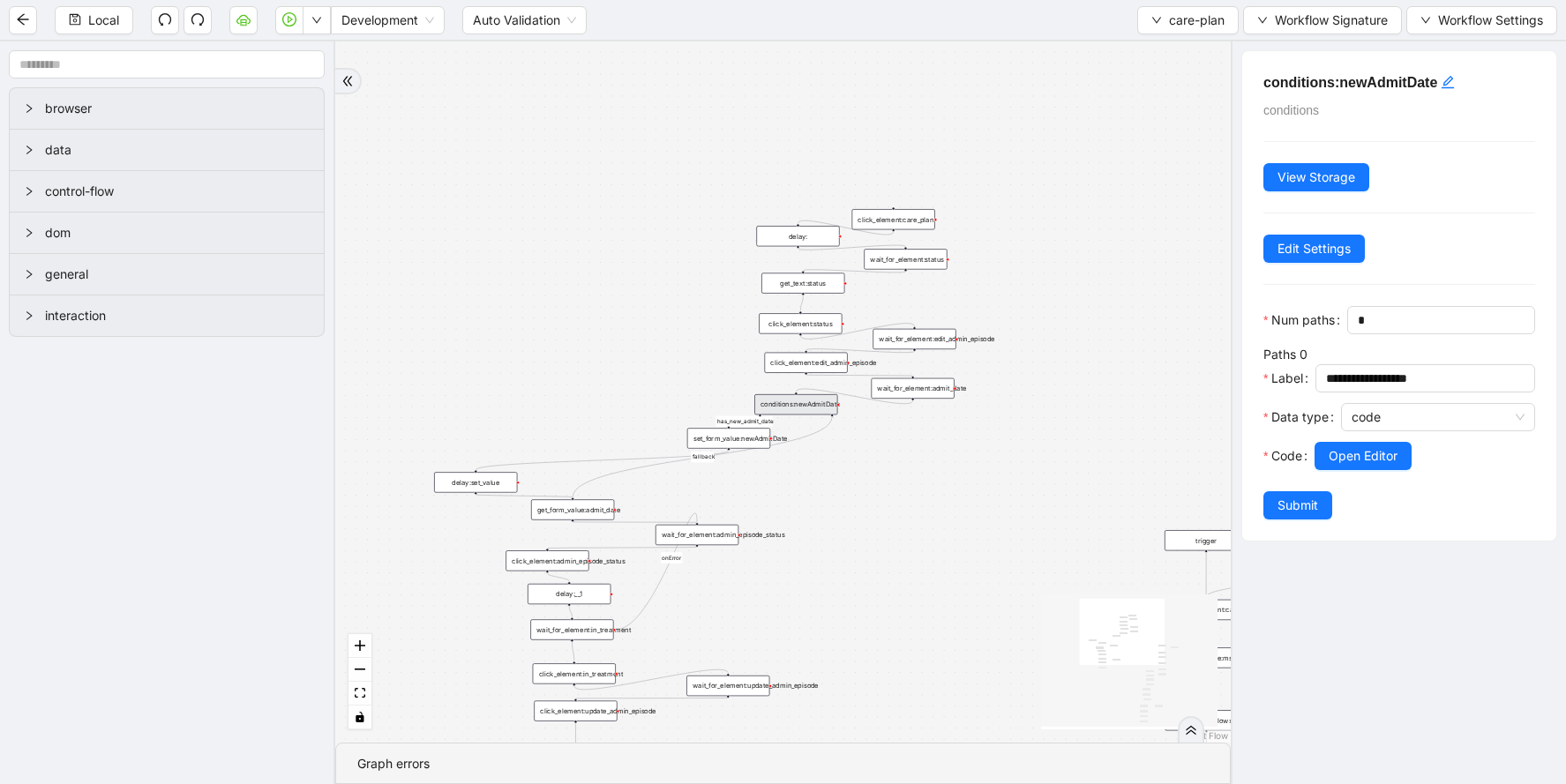
click at [754, 432] on div "set_form_value:newAdmitDate" at bounding box center [729, 437] width 82 height 20
